Goal: Check status: Check status

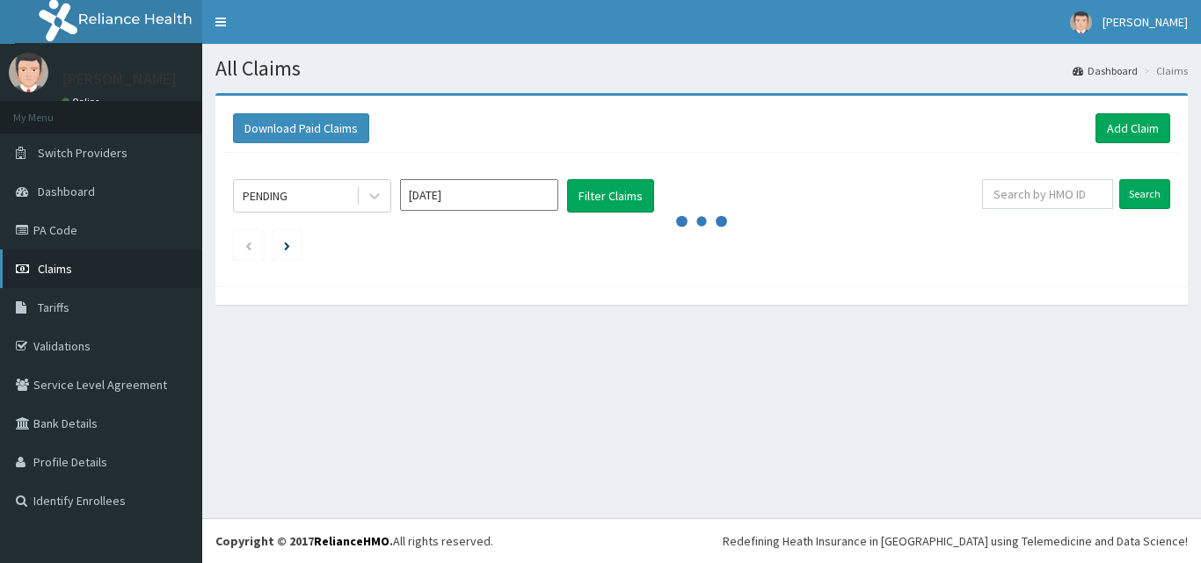
click at [59, 263] on span "Claims" at bounding box center [55, 269] width 34 height 16
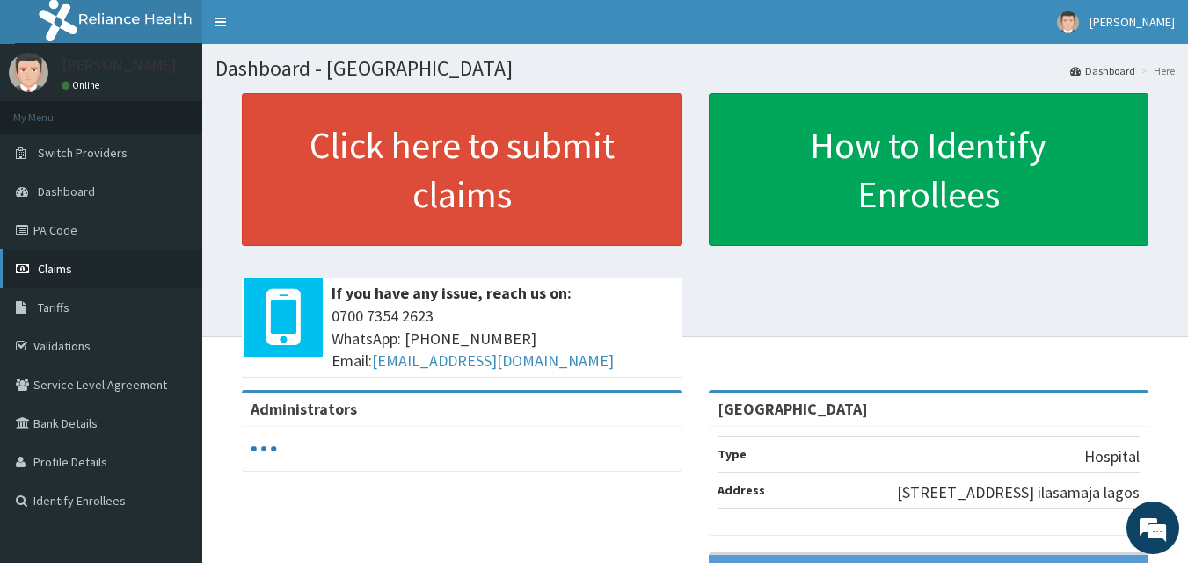
click at [57, 265] on span "Claims" at bounding box center [55, 269] width 34 height 16
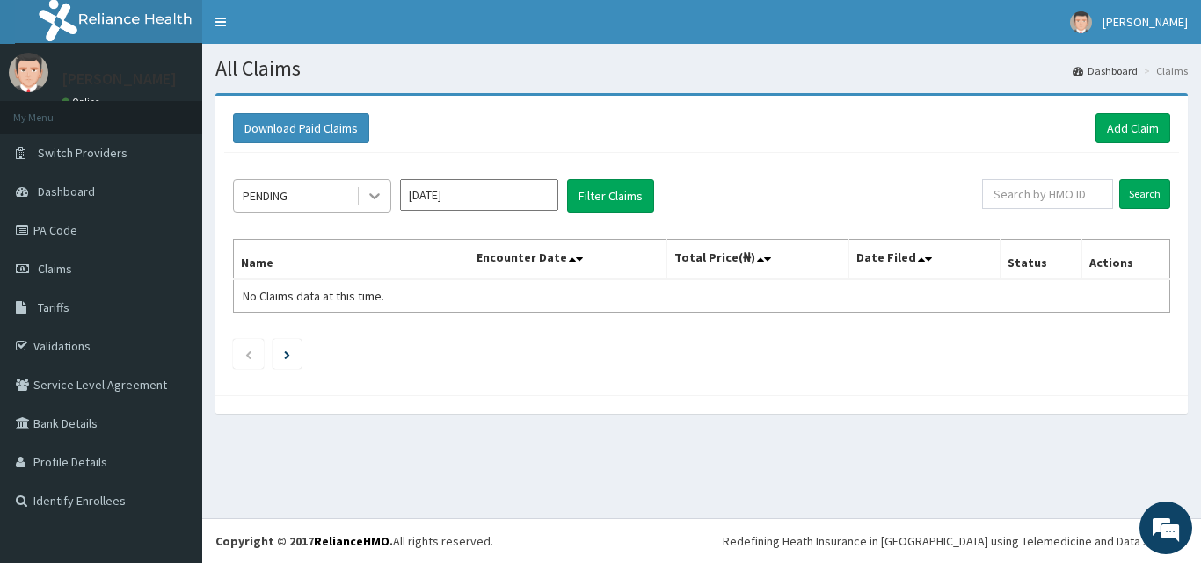
click at [373, 195] on icon at bounding box center [375, 196] width 18 height 18
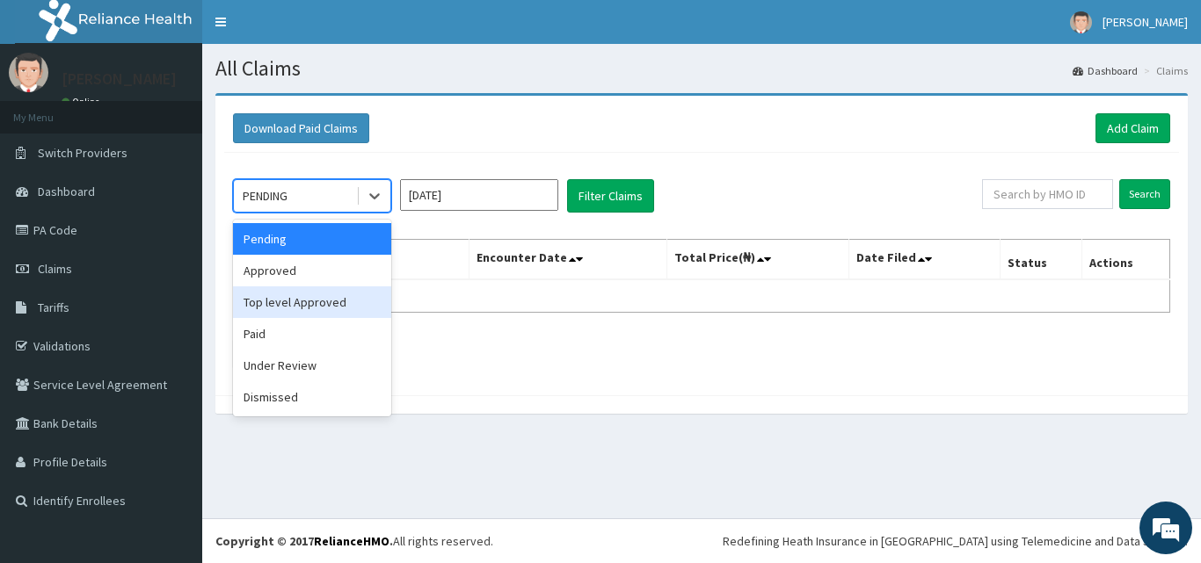
click at [305, 300] on div "Top level Approved" at bounding box center [312, 303] width 158 height 32
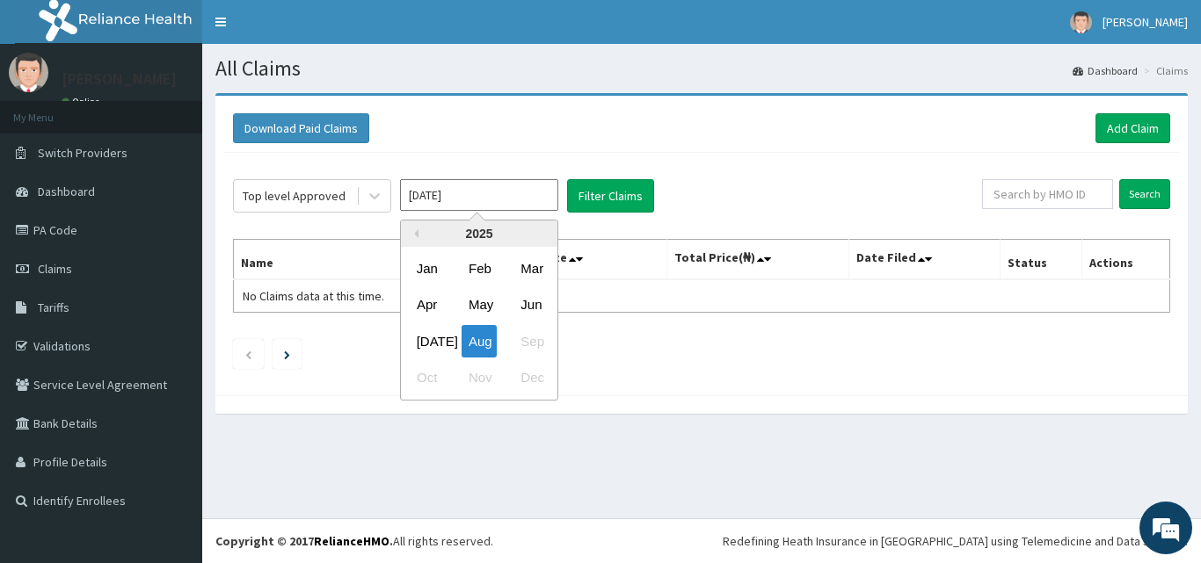
click at [539, 197] on input "[DATE]" at bounding box center [479, 195] width 158 height 32
click at [425, 340] on div "[DATE]" at bounding box center [427, 341] width 35 height 33
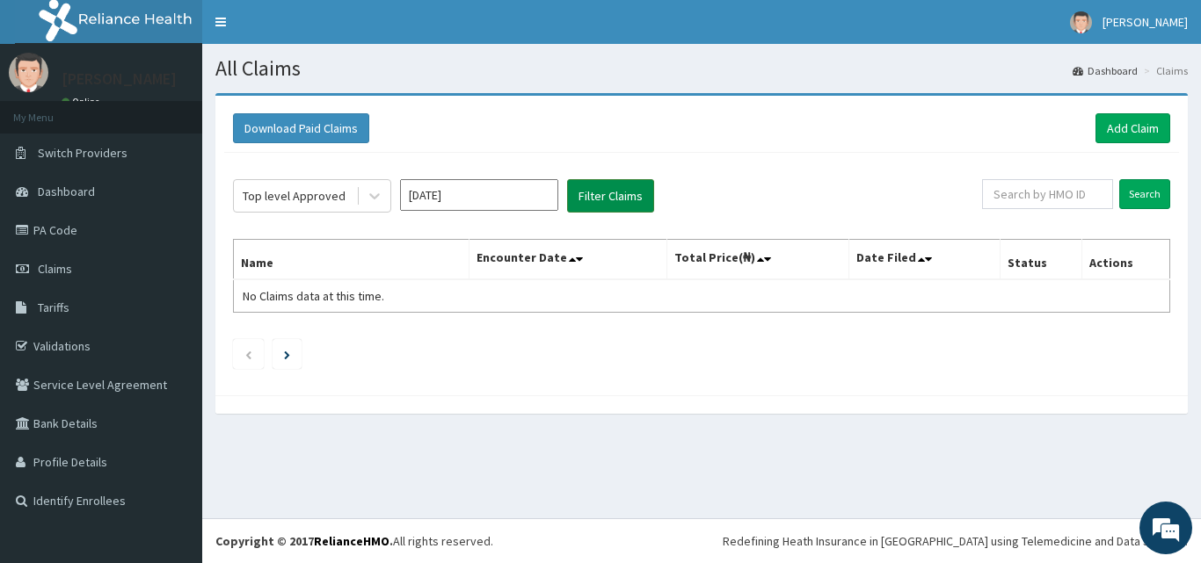
click at [612, 198] on button "Filter Claims" at bounding box center [610, 195] width 87 height 33
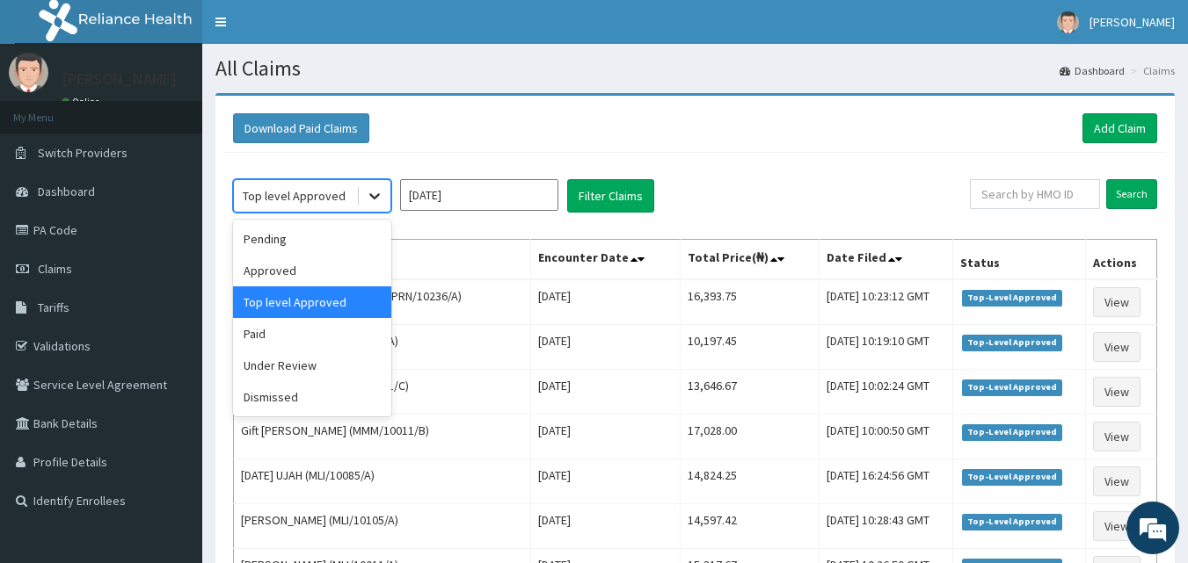
click at [372, 193] on icon at bounding box center [375, 196] width 18 height 18
click at [316, 267] on div "Approved" at bounding box center [312, 271] width 158 height 32
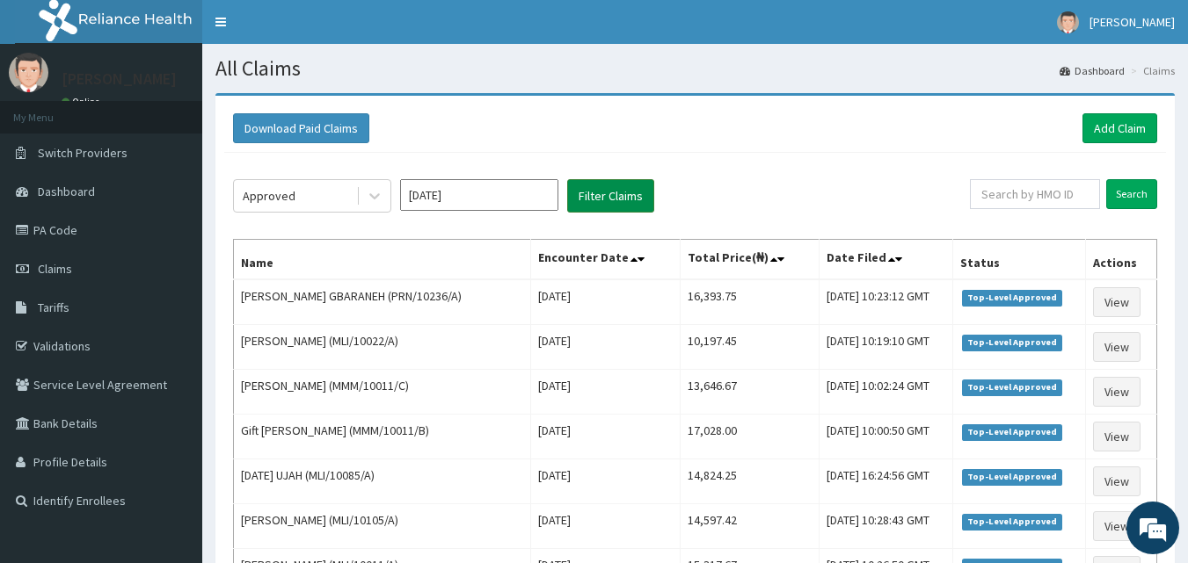
click at [629, 197] on button "Filter Claims" at bounding box center [610, 195] width 87 height 33
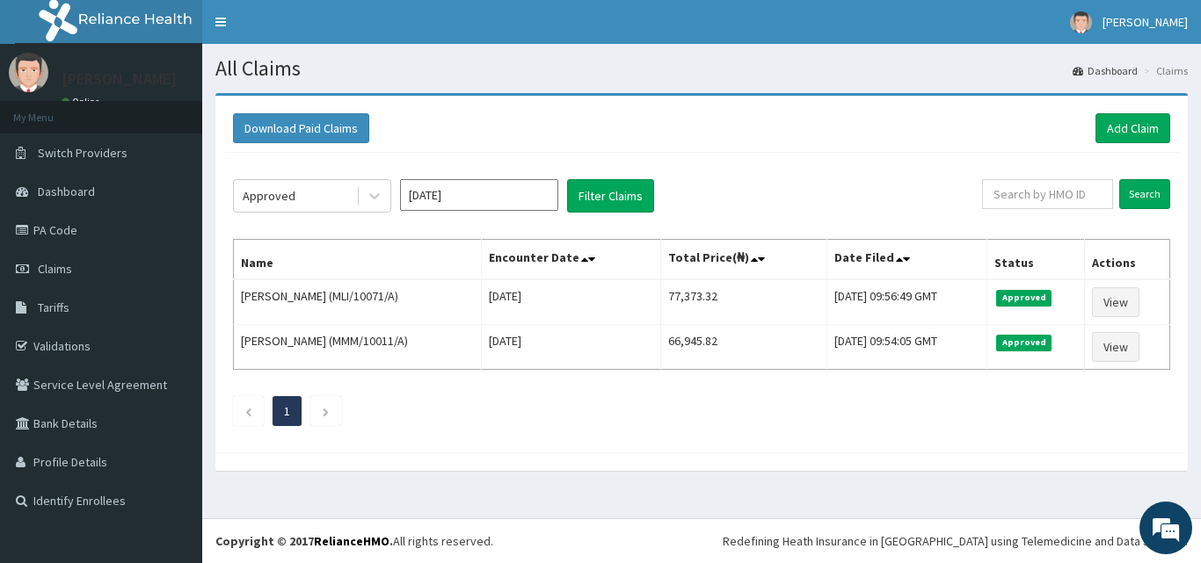
click at [498, 200] on input "[DATE]" at bounding box center [479, 195] width 158 height 32
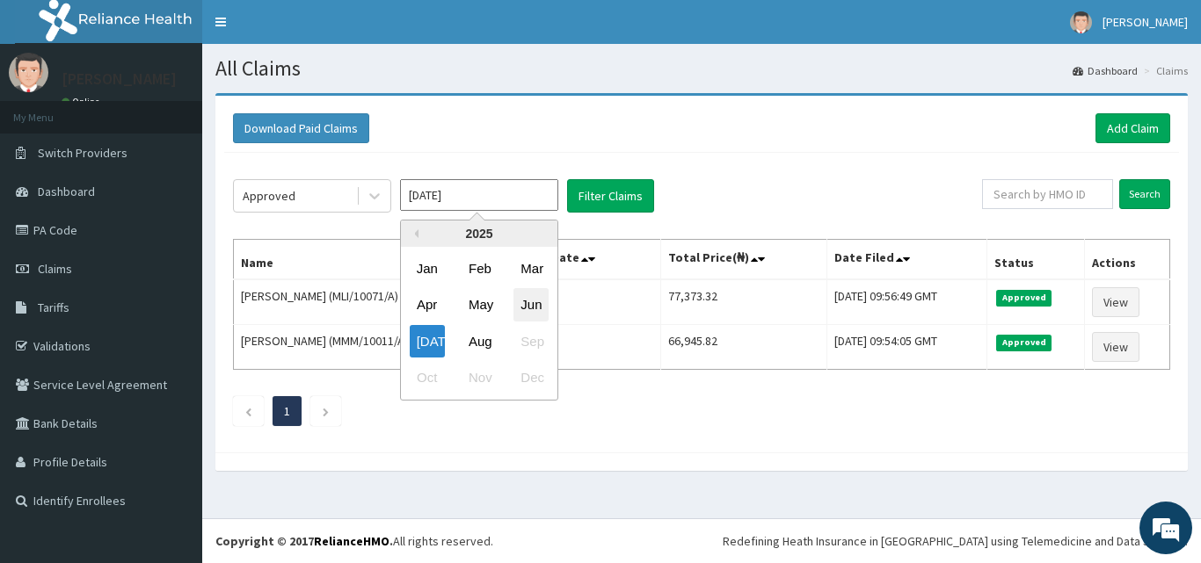
click at [524, 307] on div "Jun" at bounding box center [530, 305] width 35 height 33
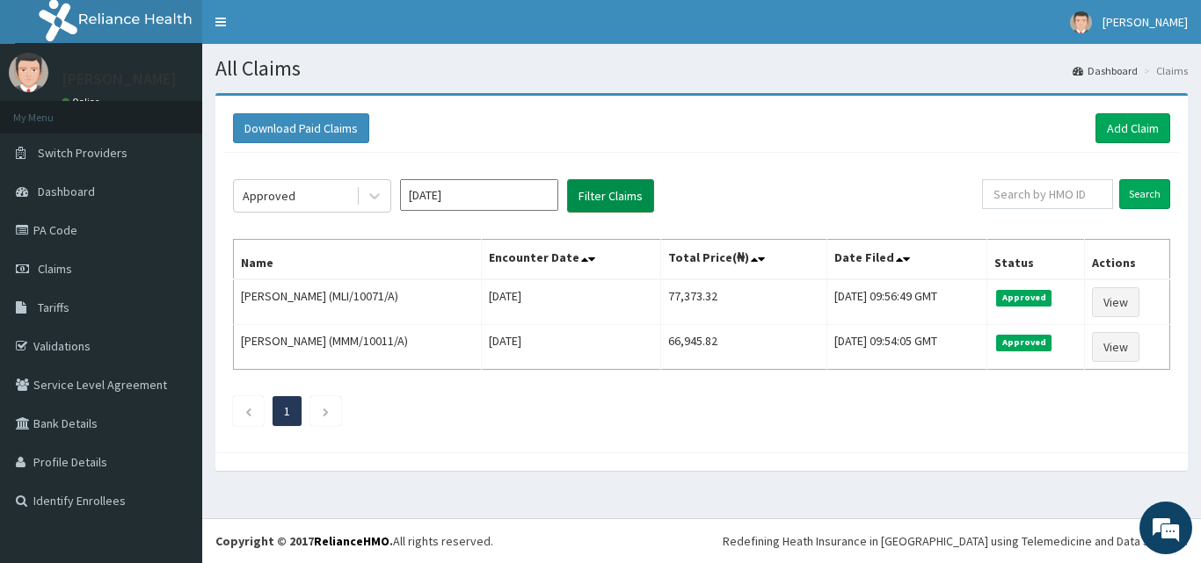
click at [618, 185] on button "Filter Claims" at bounding box center [610, 195] width 87 height 33
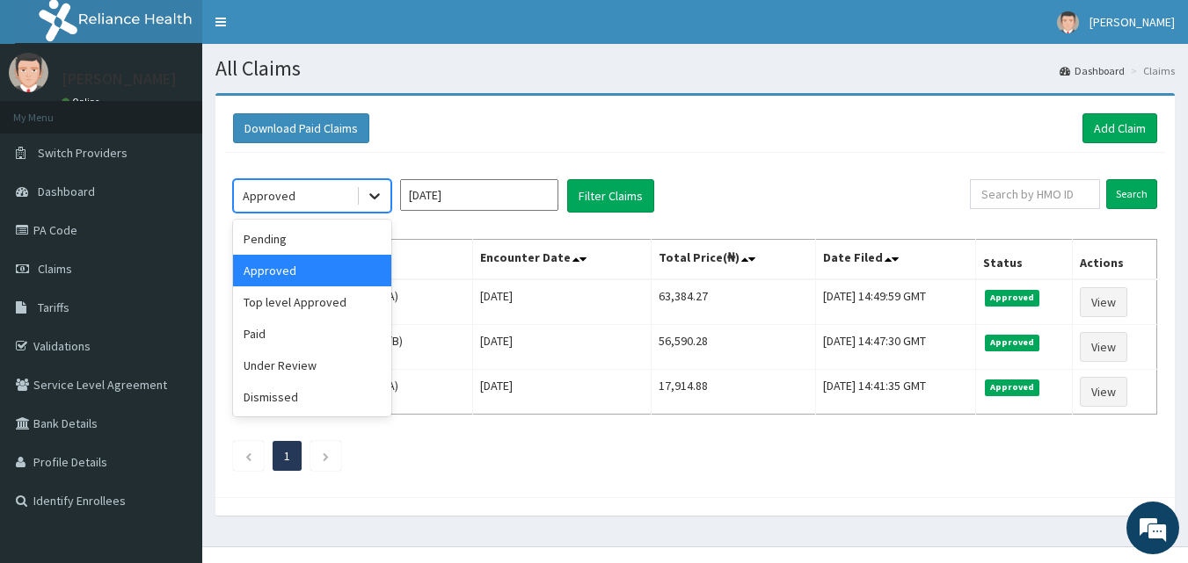
click at [374, 196] on icon at bounding box center [375, 196] width 18 height 18
click at [283, 374] on div "Under Review" at bounding box center [312, 366] width 158 height 32
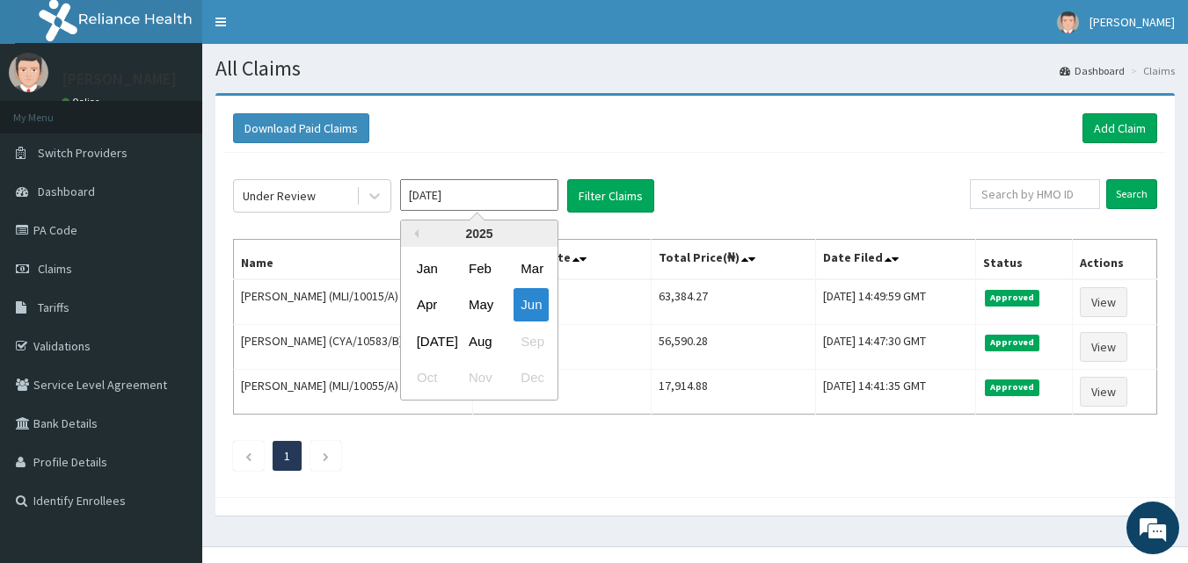
click at [538, 187] on input "[DATE]" at bounding box center [479, 195] width 158 height 32
click at [483, 341] on div "Aug" at bounding box center [478, 341] width 35 height 33
type input "[DATE]"
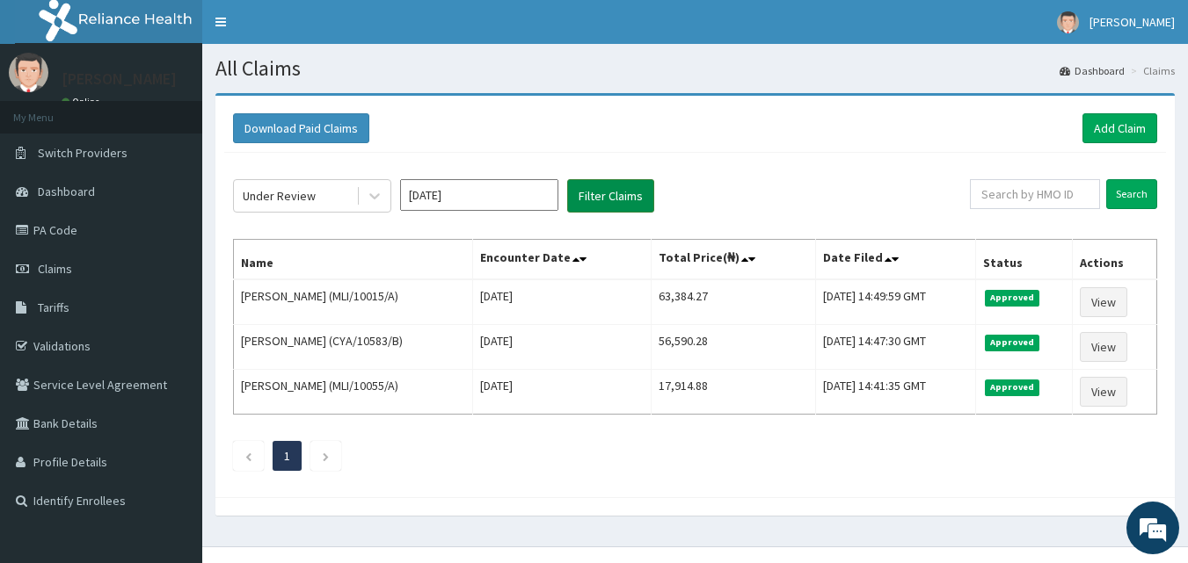
click at [620, 198] on button "Filter Claims" at bounding box center [610, 195] width 87 height 33
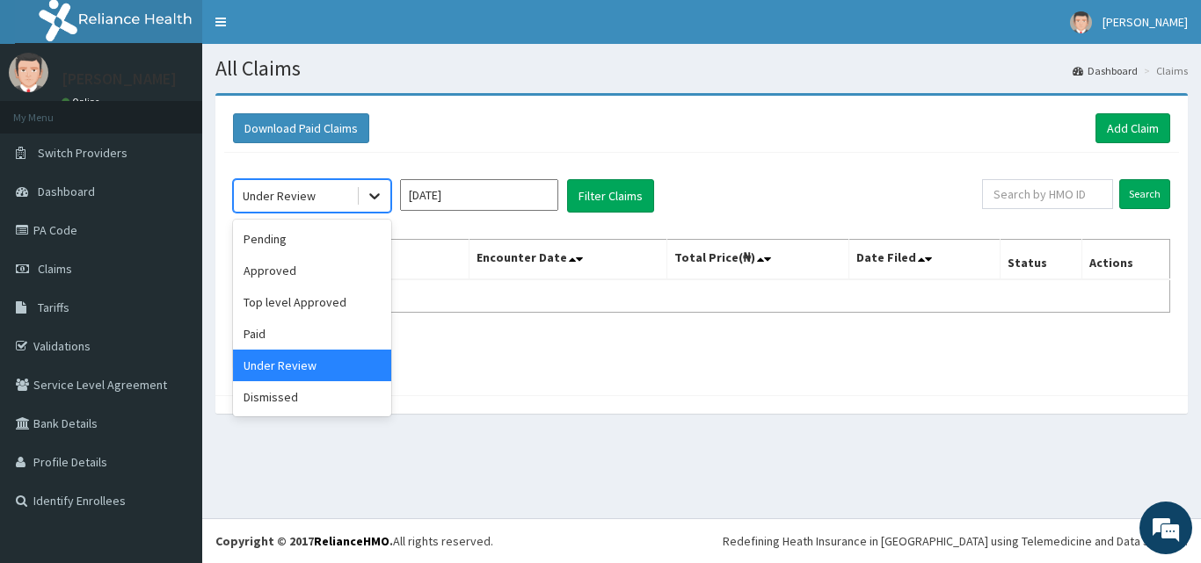
click at [374, 197] on icon at bounding box center [374, 197] width 11 height 6
click at [276, 395] on div "Dismissed" at bounding box center [312, 397] width 158 height 32
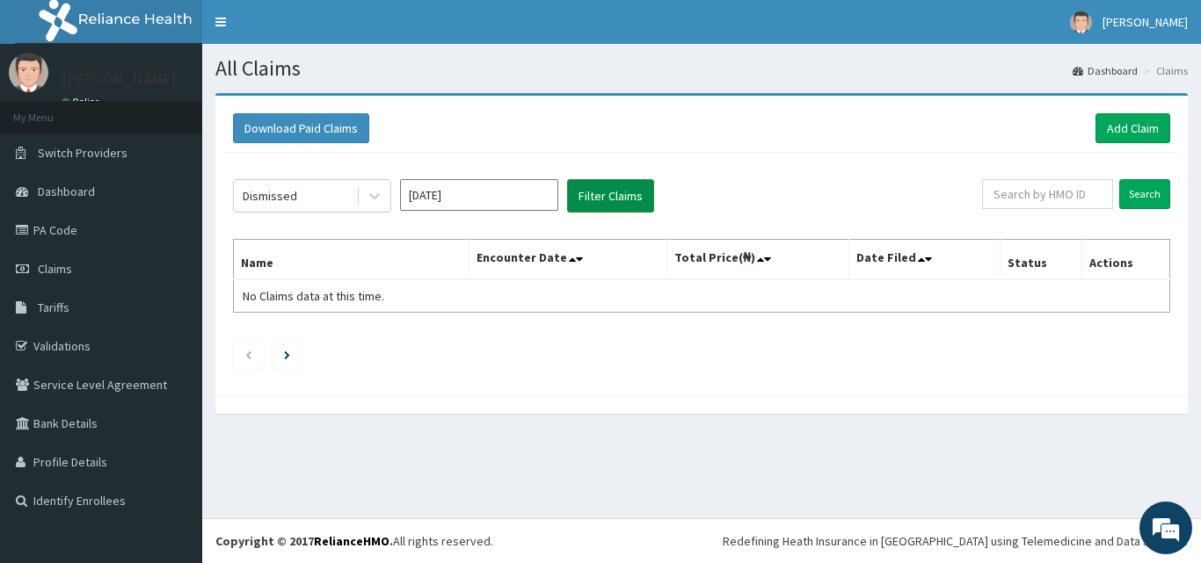
click at [612, 195] on button "Filter Claims" at bounding box center [610, 195] width 87 height 33
click at [372, 199] on icon at bounding box center [375, 196] width 18 height 18
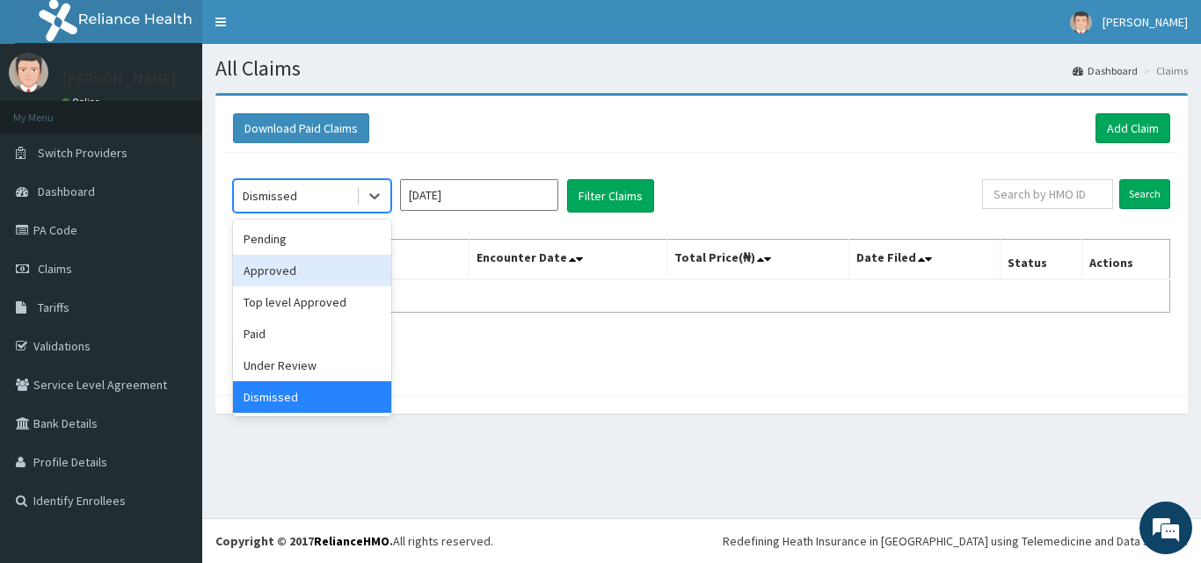
click at [328, 272] on div "Approved" at bounding box center [312, 271] width 158 height 32
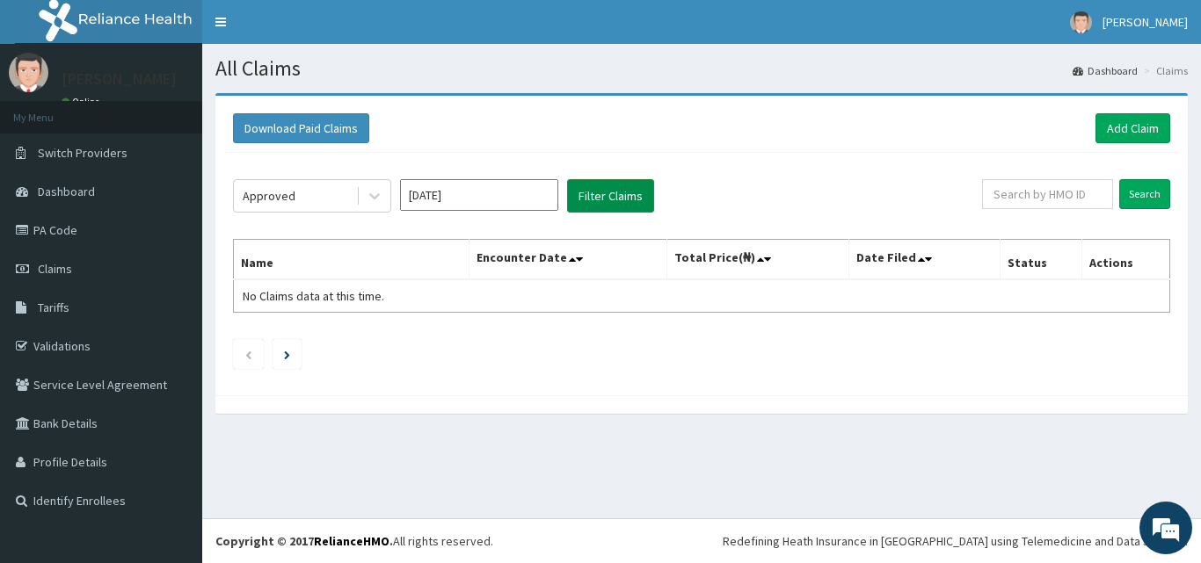
click at [614, 185] on button "Filter Claims" at bounding box center [610, 195] width 87 height 33
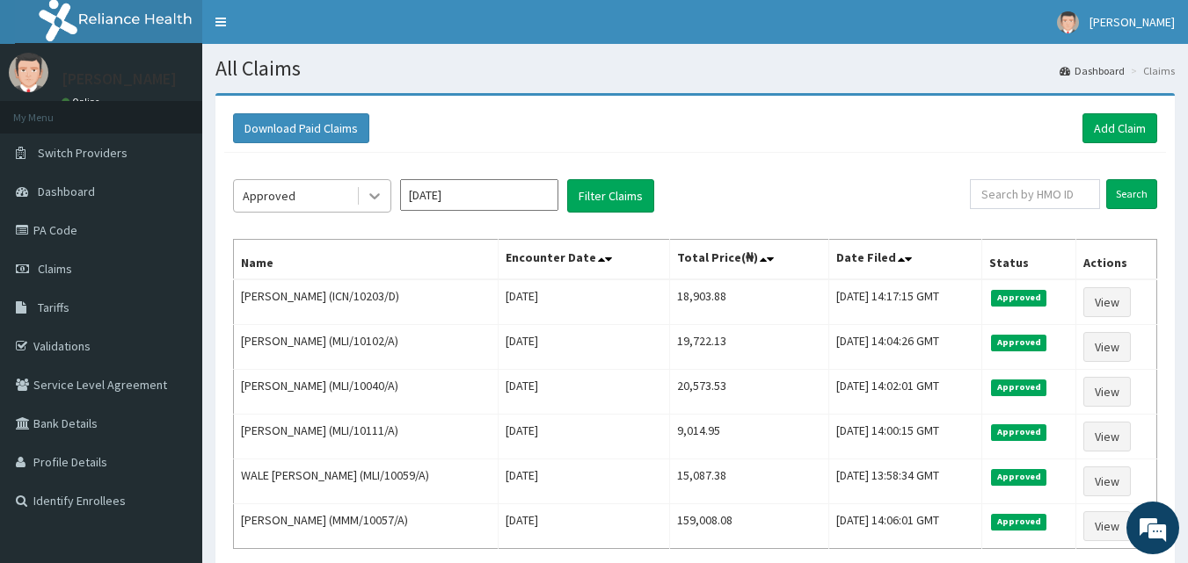
click at [374, 200] on icon at bounding box center [375, 196] width 18 height 18
click at [376, 191] on icon at bounding box center [375, 196] width 18 height 18
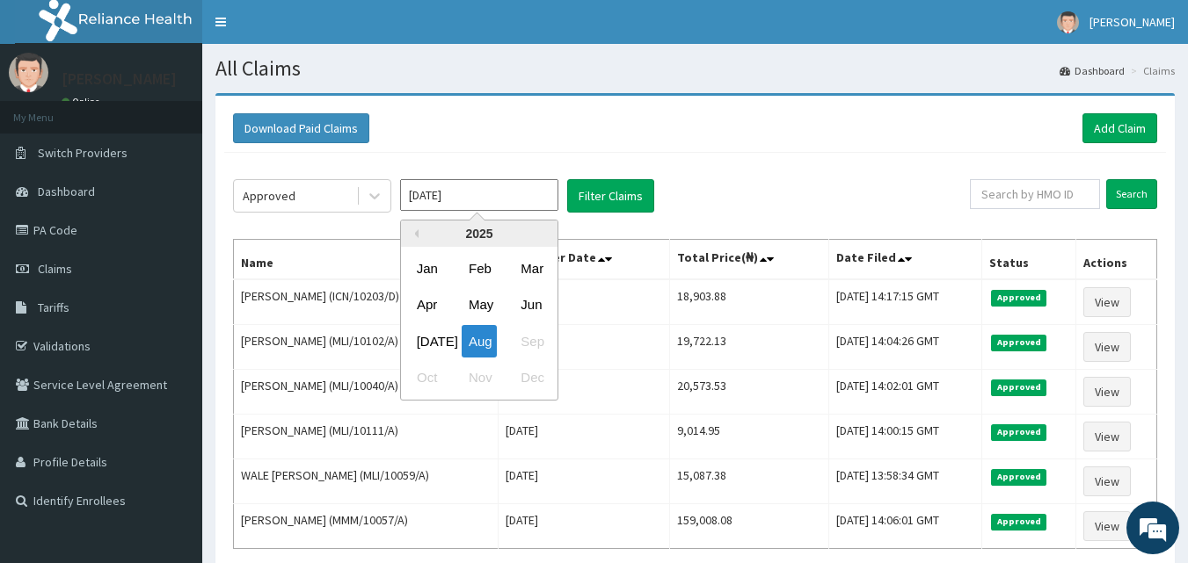
click at [548, 189] on input "[DATE]" at bounding box center [479, 195] width 158 height 32
click at [531, 306] on div "Jun" at bounding box center [530, 305] width 35 height 33
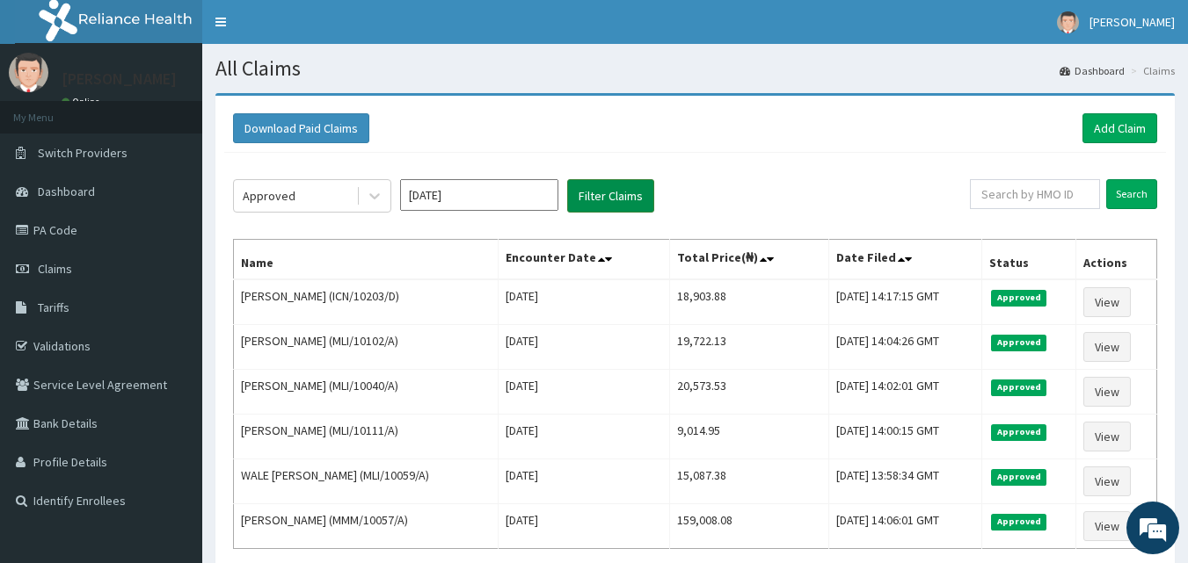
click at [614, 188] on button "Filter Claims" at bounding box center [610, 195] width 87 height 33
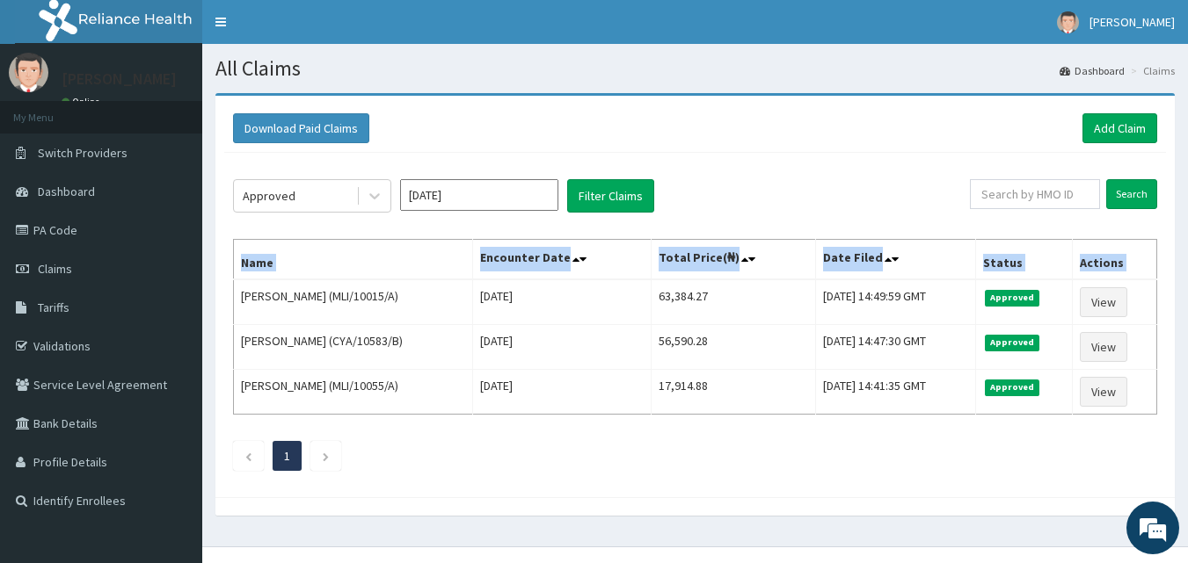
drag, startPoint x: 242, startPoint y: 294, endPoint x: 1092, endPoint y: 415, distance: 858.6
click at [1092, 415] on table "Name Encounter Date Total Price(₦) Date Filed Status Actions [PERSON_NAME] (MLI…" at bounding box center [695, 327] width 924 height 176
copy thead "Name Encounter Date Total Price(₦) Date Filed Status Actions"
click at [534, 202] on input "[DATE]" at bounding box center [479, 195] width 158 height 32
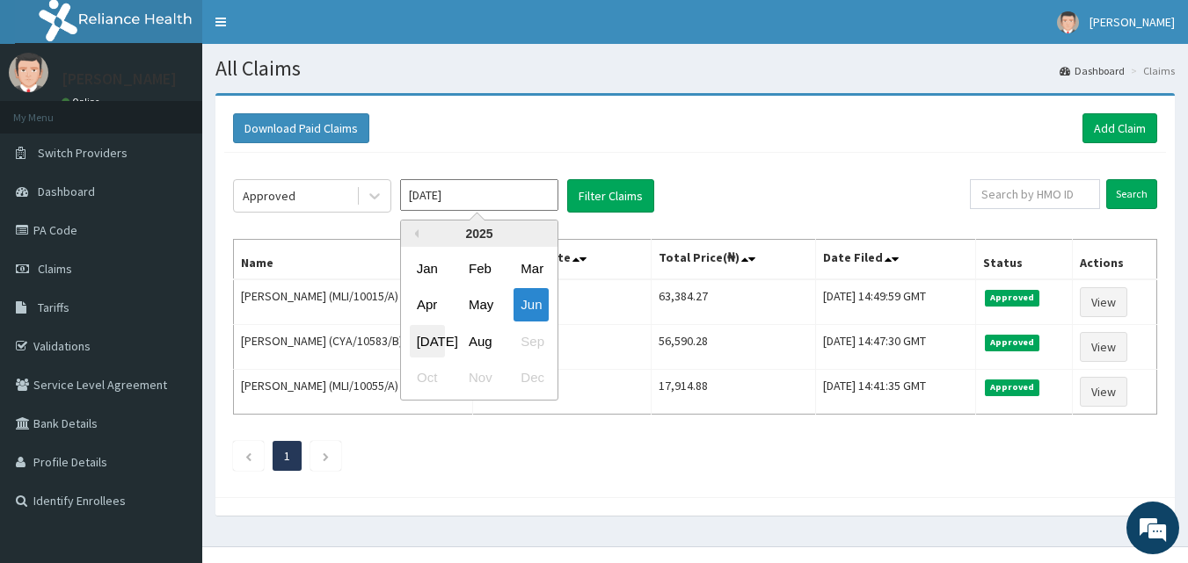
click at [431, 337] on div "[DATE]" at bounding box center [427, 341] width 35 height 33
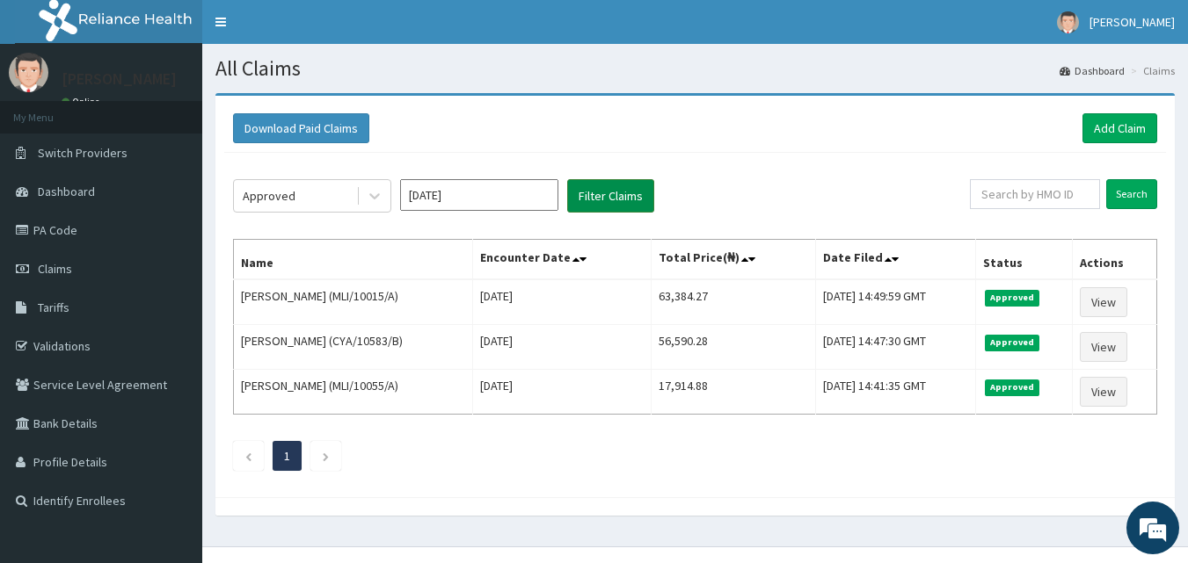
click at [596, 189] on button "Filter Claims" at bounding box center [610, 195] width 87 height 33
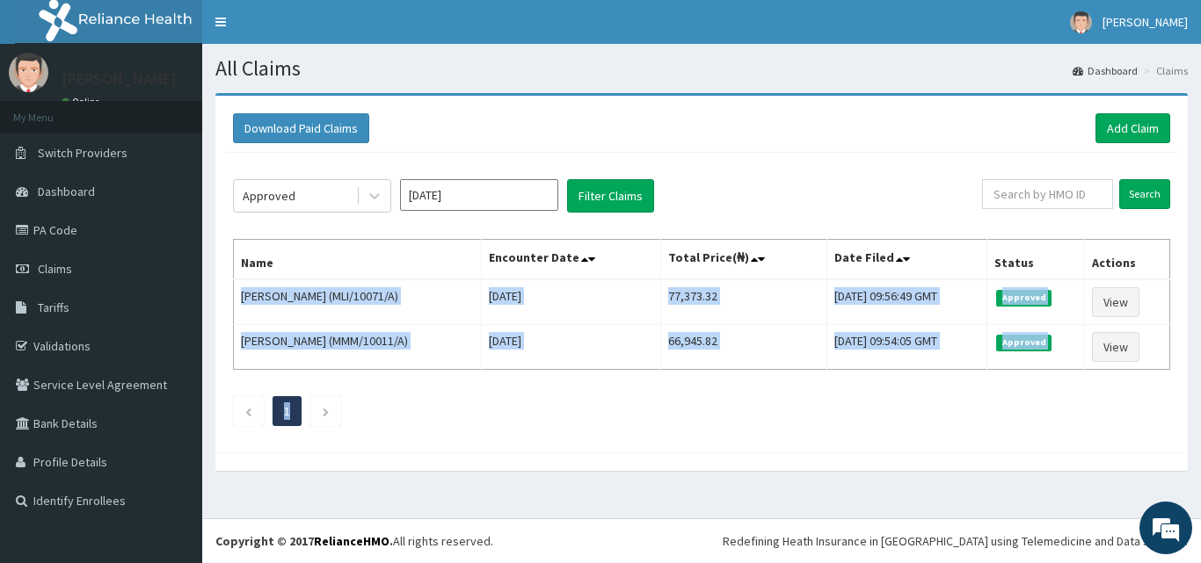
drag, startPoint x: 242, startPoint y: 294, endPoint x: 1148, endPoint y: 378, distance: 910.2
click at [1148, 378] on div "Approved [DATE] Filter Claims Search Name Encounter Date Total Price(₦) Date Fi…" at bounding box center [701, 298] width 955 height 291
copy div "[PERSON_NAME] (MLI/10071/A) [DATE] 77,373.32 [DATE] 09:56:49 GMT Approved View …"
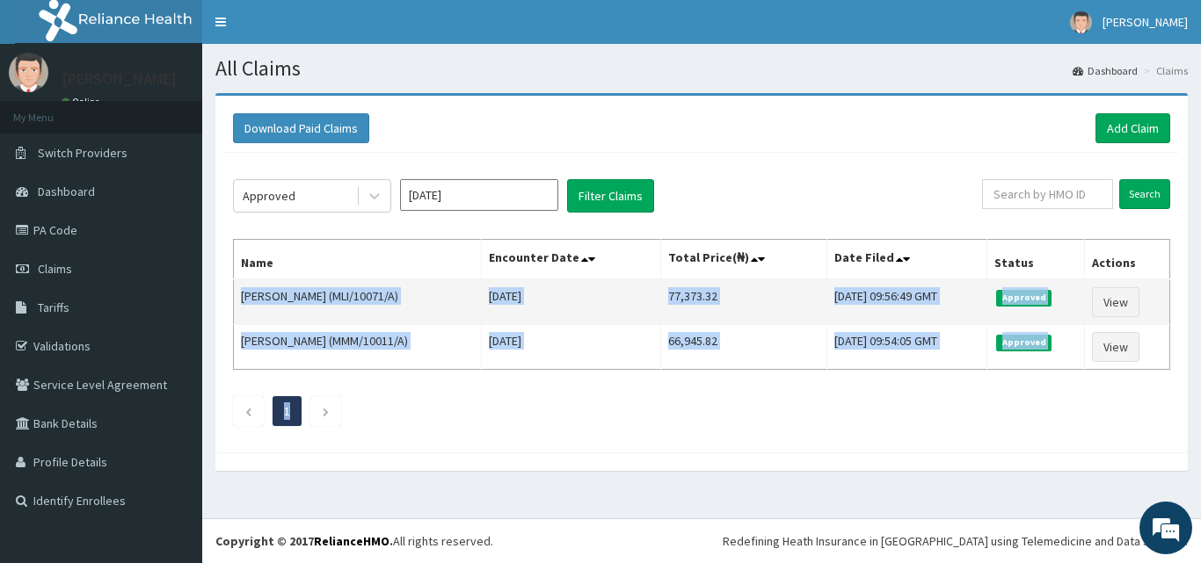
click at [259, 301] on td "[PERSON_NAME] (MLI/10071/A)" at bounding box center [358, 303] width 248 height 46
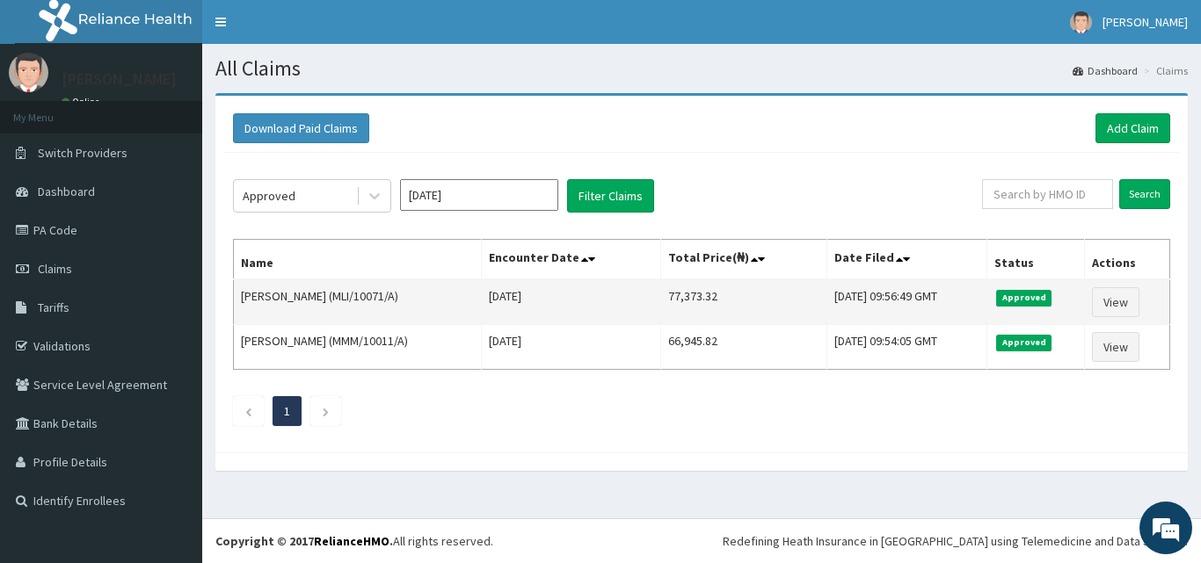
click at [242, 294] on td "[PERSON_NAME] (MLI/10071/A)" at bounding box center [358, 303] width 248 height 46
click at [254, 294] on td "[PERSON_NAME] (MLI/10071/A)" at bounding box center [358, 303] width 248 height 46
click at [241, 295] on td "[PERSON_NAME] (MLI/10071/A)" at bounding box center [358, 303] width 248 height 46
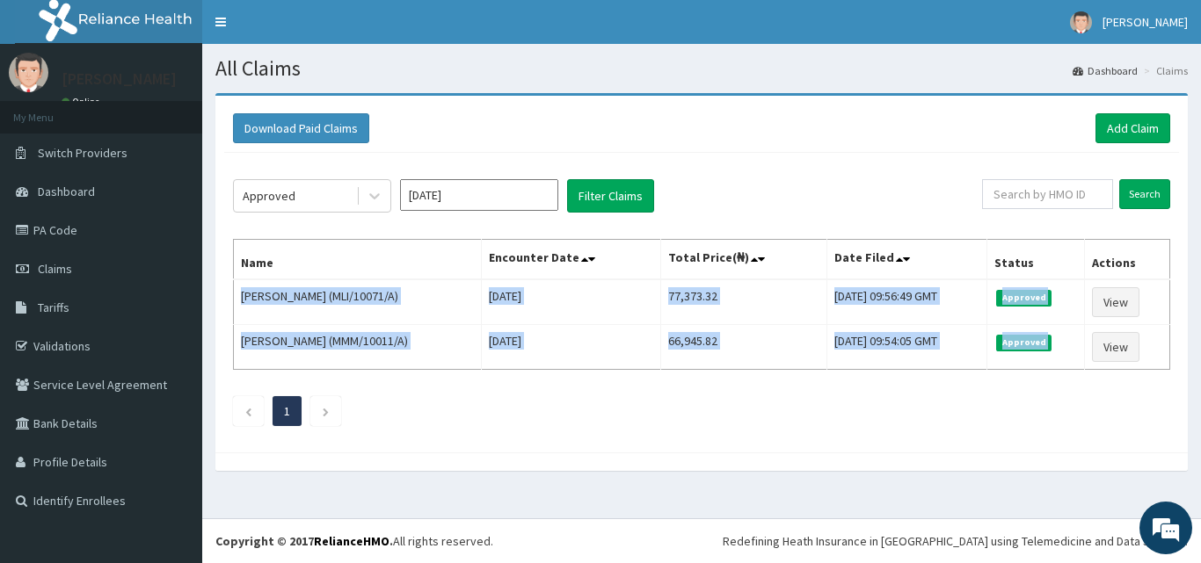
drag, startPoint x: 241, startPoint y: 295, endPoint x: 1181, endPoint y: 352, distance: 942.2
click at [1181, 352] on div "Download Paid Claims Add Claim × Note you can only download claims within a max…" at bounding box center [701, 274] width 972 height 357
copy tbody "[PERSON_NAME] (MLI/10071/A) [DATE] 77,373.32 [DATE] 09:56:49 GMT Approved View …"
click at [372, 194] on icon at bounding box center [375, 196] width 18 height 18
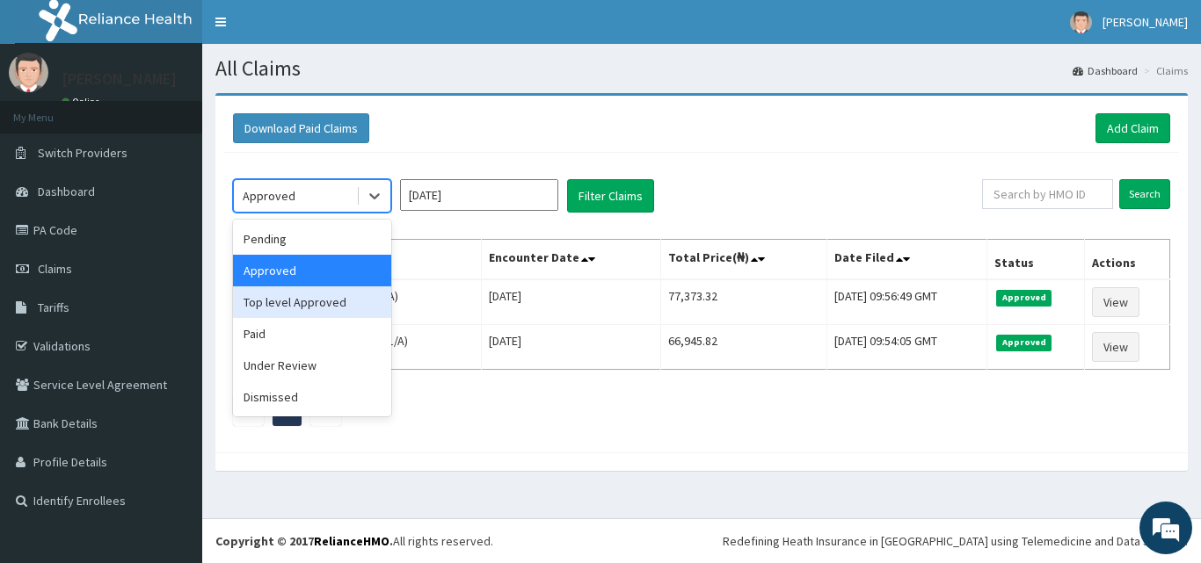
click at [345, 304] on div "Top level Approved" at bounding box center [312, 303] width 158 height 32
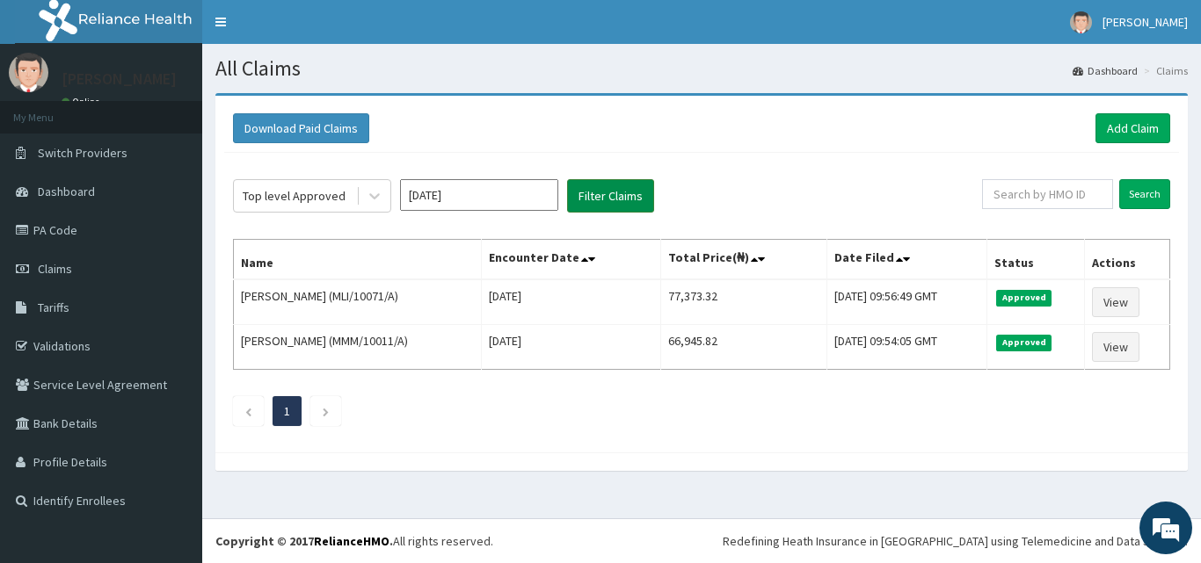
click at [628, 184] on button "Filter Claims" at bounding box center [610, 195] width 87 height 33
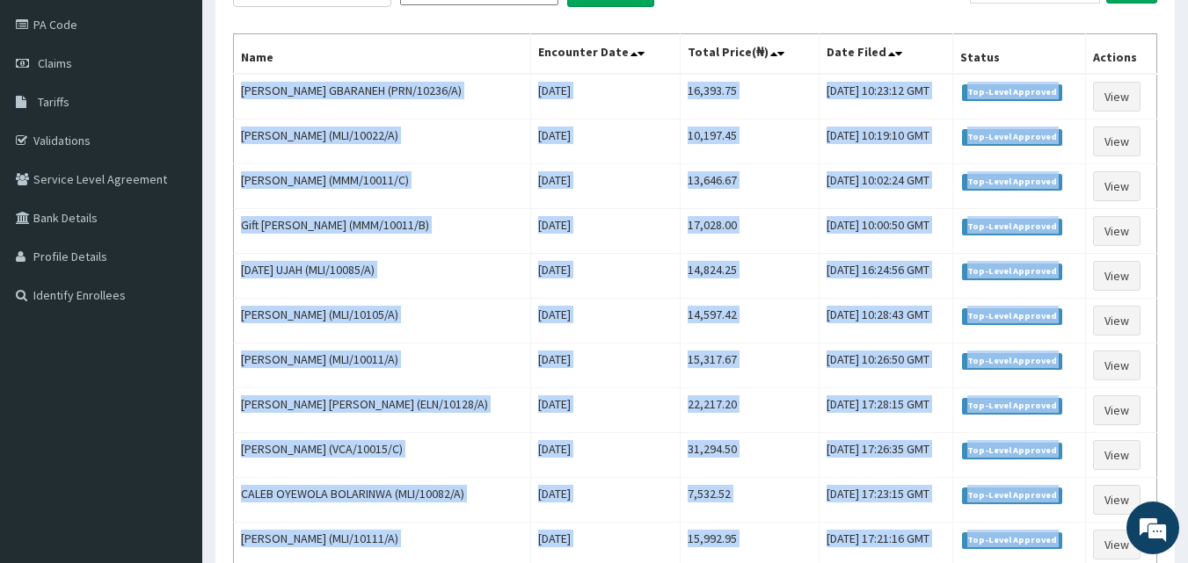
scroll to position [476, 0]
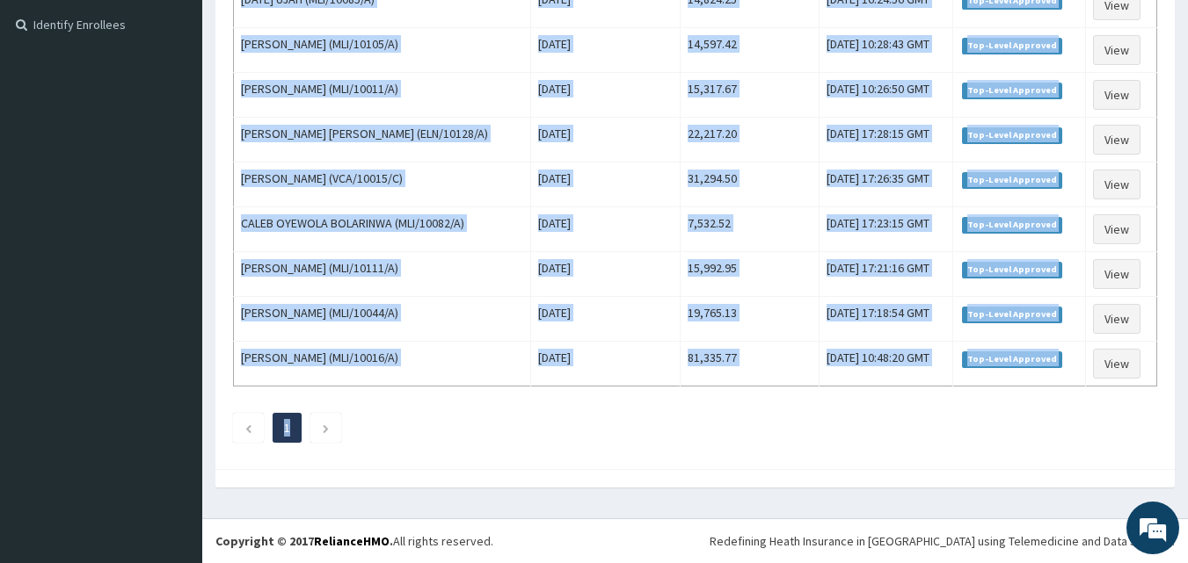
drag, startPoint x: 239, startPoint y: 292, endPoint x: 997, endPoint y: 440, distance: 772.1
click at [997, 440] on div "Top level Approved [DATE] Filter Claims Search Name Encounter Date Total Price(…" at bounding box center [694, 69] width 941 height 784
click at [578, 403] on div "Top level Approved [DATE] Filter Claims Search Name Encounter Date Total Price(…" at bounding box center [694, 69] width 941 height 784
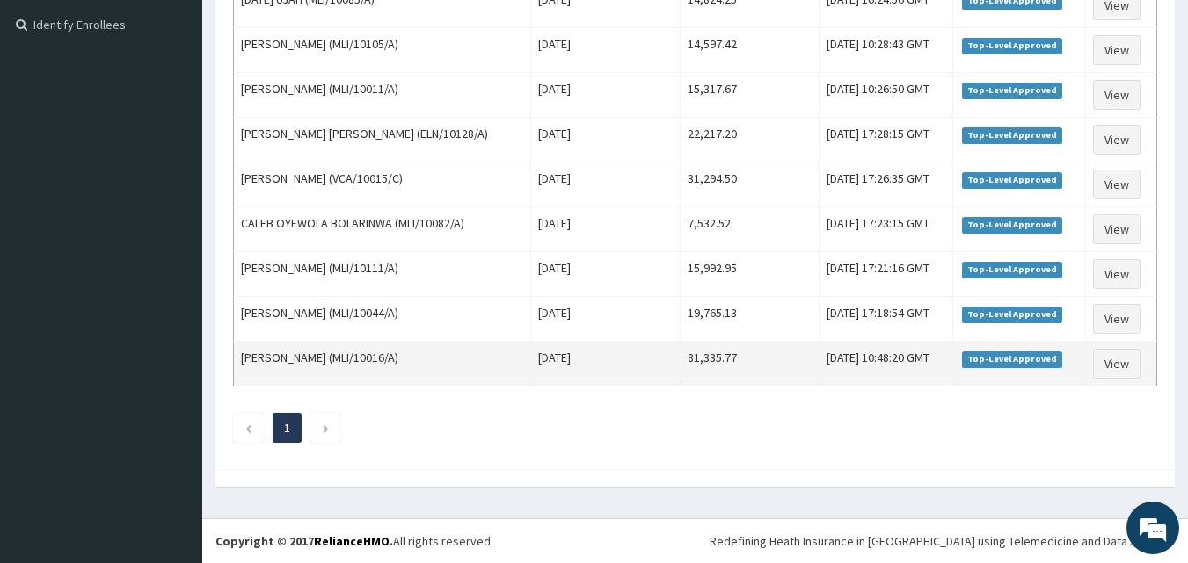
click at [245, 352] on td "[PERSON_NAME] (MLI/10016/A)" at bounding box center [382, 364] width 297 height 45
drag, startPoint x: 245, startPoint y: 352, endPoint x: 462, endPoint y: 351, distance: 217.1
click at [430, 350] on td "[PERSON_NAME] (MLI/10016/A)" at bounding box center [382, 364] width 297 height 45
click at [986, 371] on td "Top-Level Approved" at bounding box center [1019, 364] width 134 height 45
click at [1074, 355] on td "Top-Level Approved" at bounding box center [1019, 364] width 134 height 45
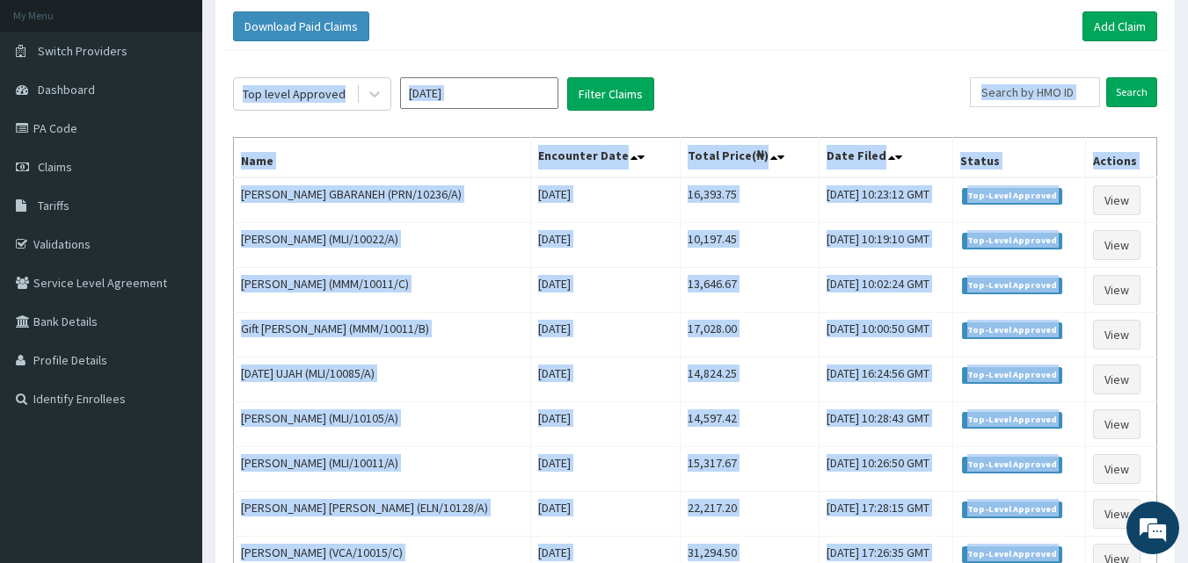
scroll to position [0, 0]
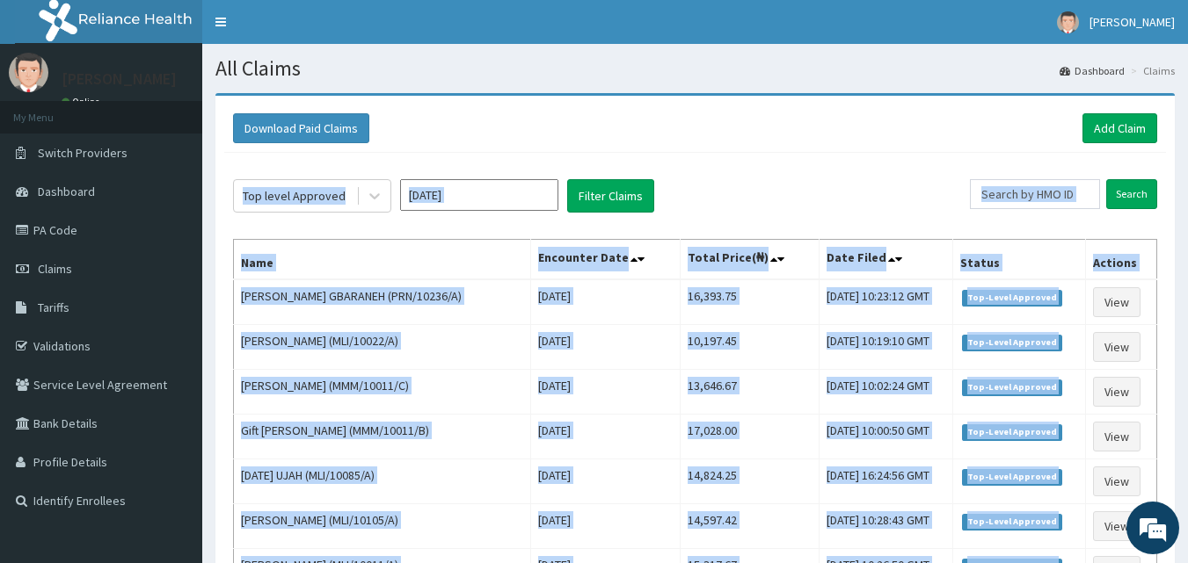
drag, startPoint x: 1074, startPoint y: 355, endPoint x: 607, endPoint y: 238, distance: 481.2
click at [607, 238] on div "Top level Approved [DATE] Filter Claims Search Name Encounter Date Total Price(…" at bounding box center [694, 545] width 941 height 784
copy div "Lor ipsum Dolorsit Ametco Adipis Elit Seddoeius Temp Incid Utlab(₦) Etdo Magna …"
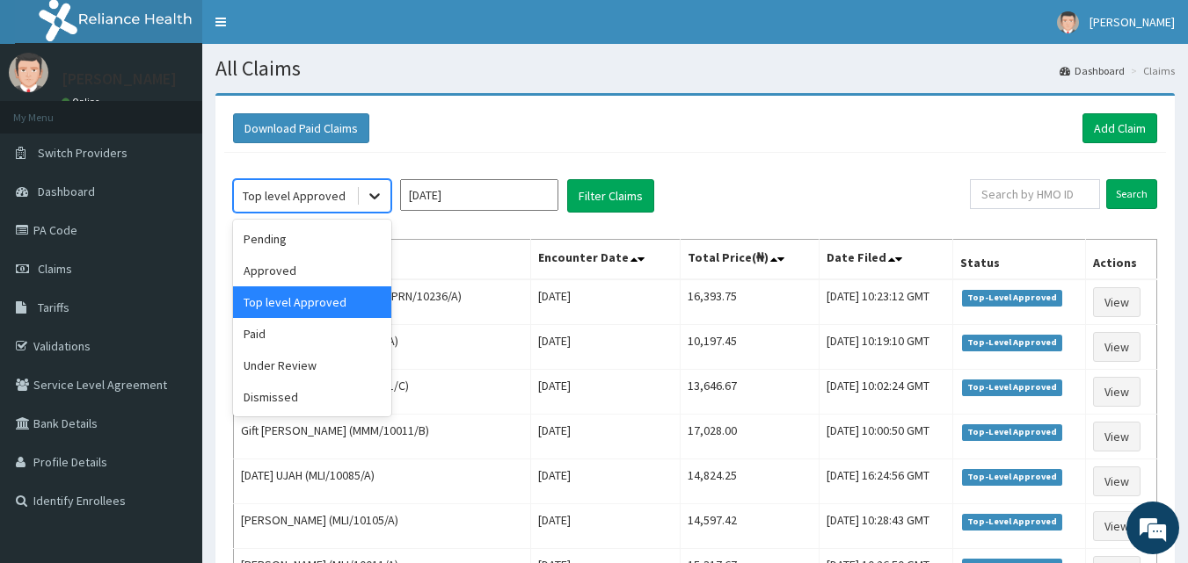
click at [378, 193] on icon at bounding box center [375, 196] width 18 height 18
click at [290, 270] on div "Approved" at bounding box center [312, 271] width 158 height 32
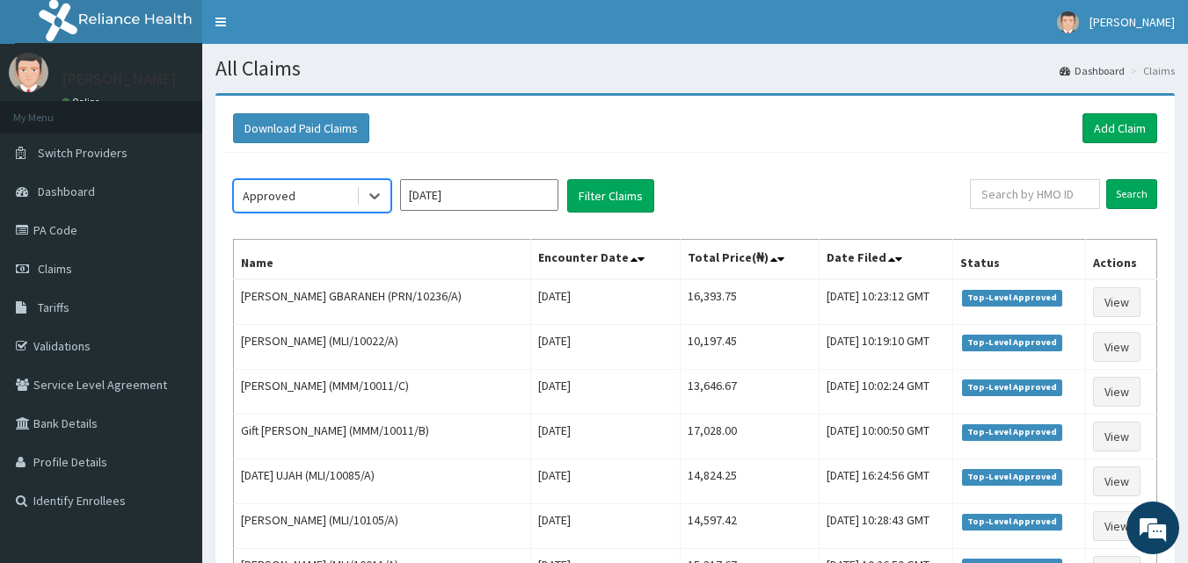
click at [543, 195] on input "[DATE]" at bounding box center [479, 195] width 158 height 32
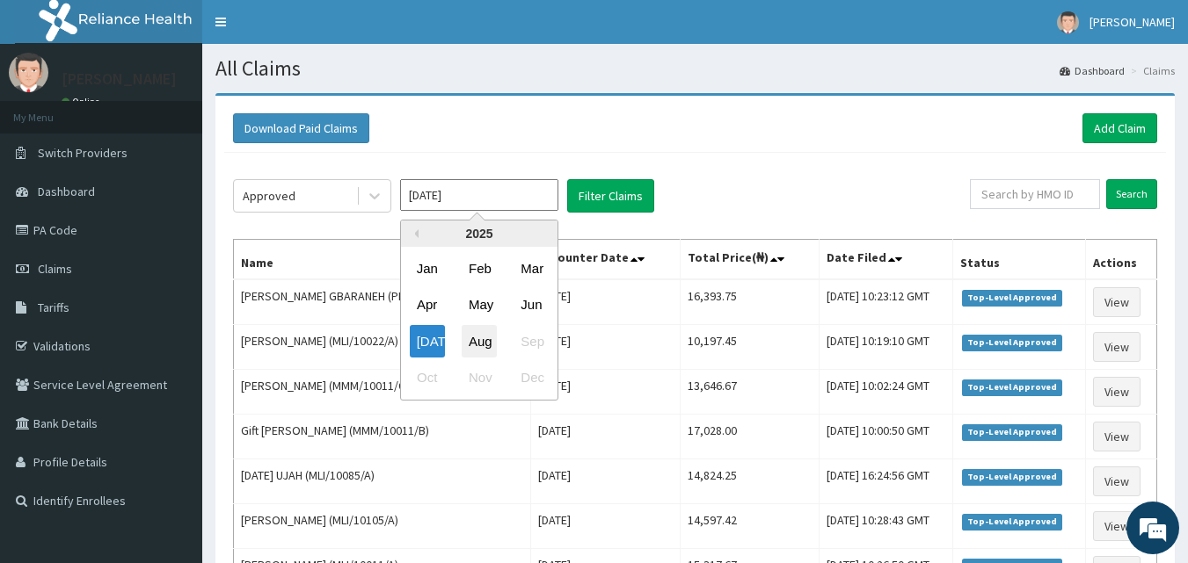
click at [483, 338] on div "Aug" at bounding box center [478, 341] width 35 height 33
type input "[DATE]"
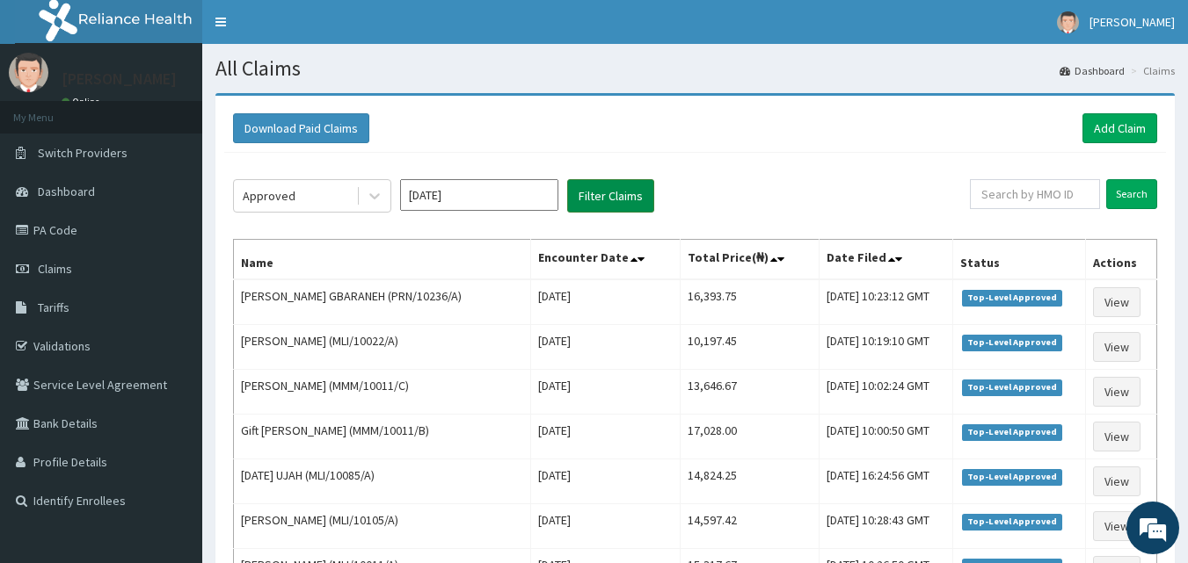
click at [599, 189] on button "Filter Claims" at bounding box center [610, 195] width 87 height 33
